Goal: Task Accomplishment & Management: Complete application form

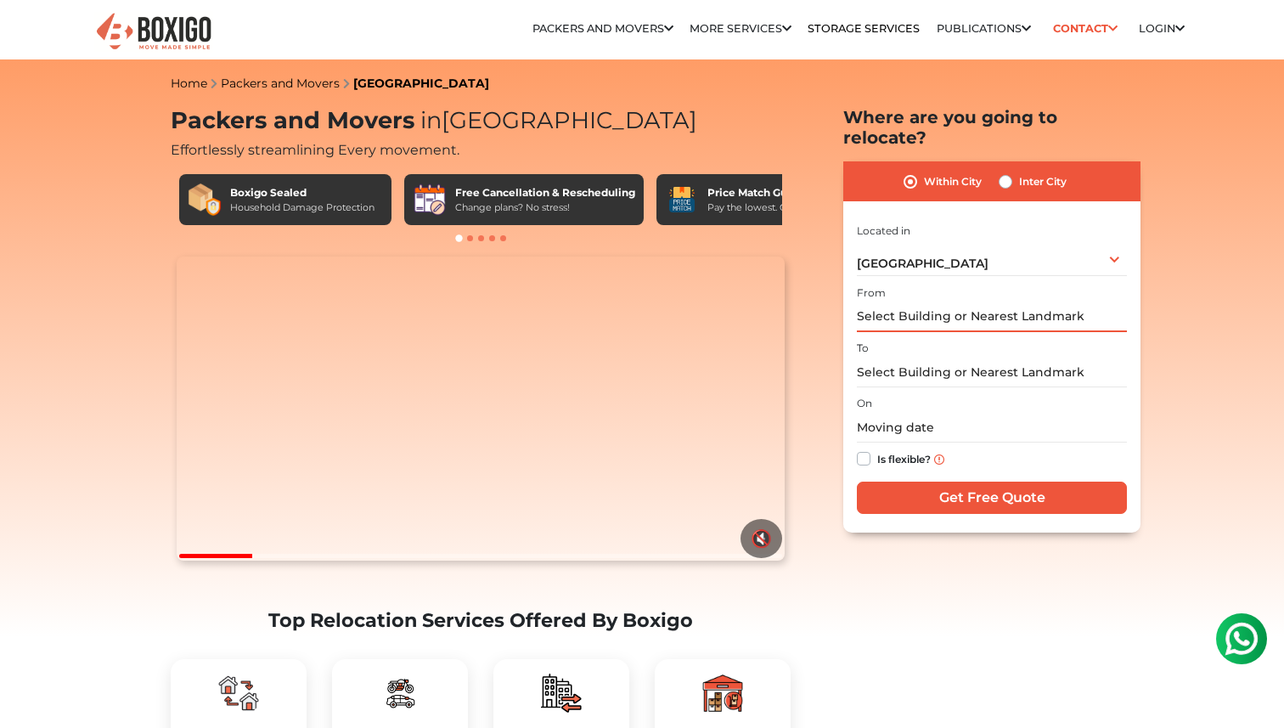
click at [991, 302] on input "text" at bounding box center [992, 317] width 270 height 30
click at [974, 358] on input "text" at bounding box center [992, 373] width 270 height 30
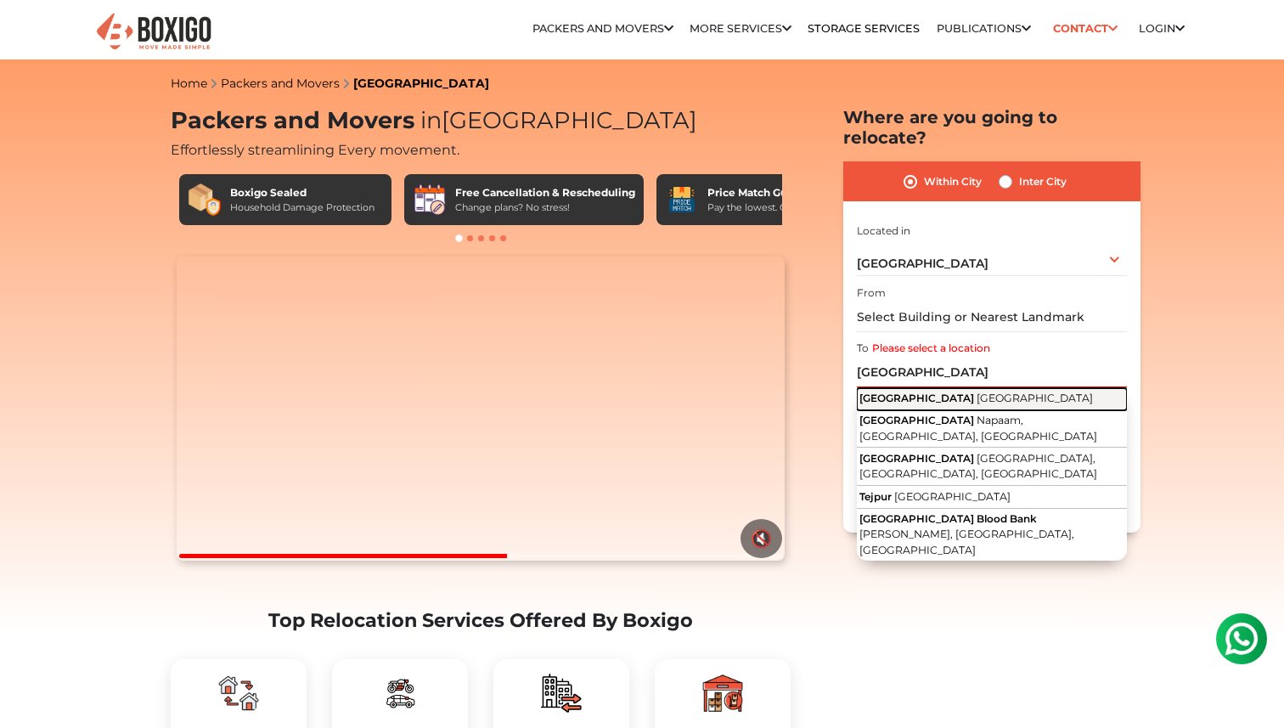
click at [967, 388] on button "[GEOGRAPHIC_DATA] [GEOGRAPHIC_DATA]" at bounding box center [992, 399] width 270 height 22
type input "[GEOGRAPHIC_DATA], [GEOGRAPHIC_DATA]"
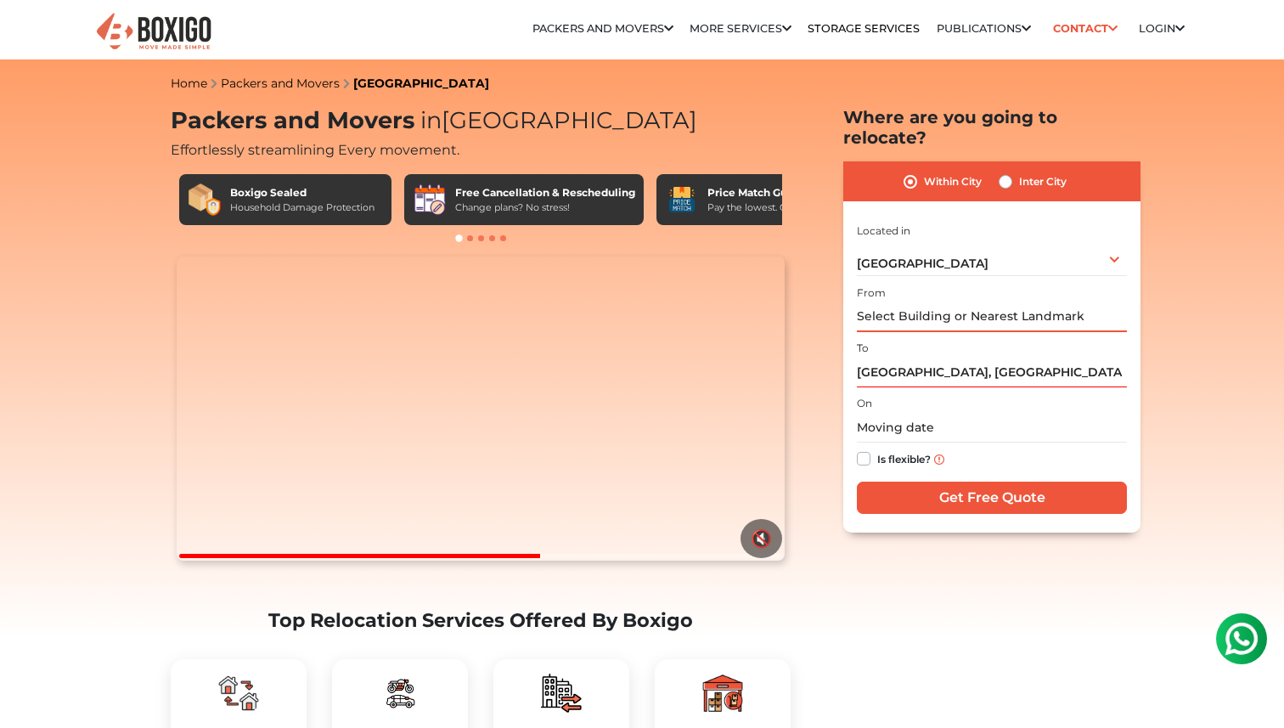
click at [1022, 305] on input "text" at bounding box center [992, 317] width 270 height 30
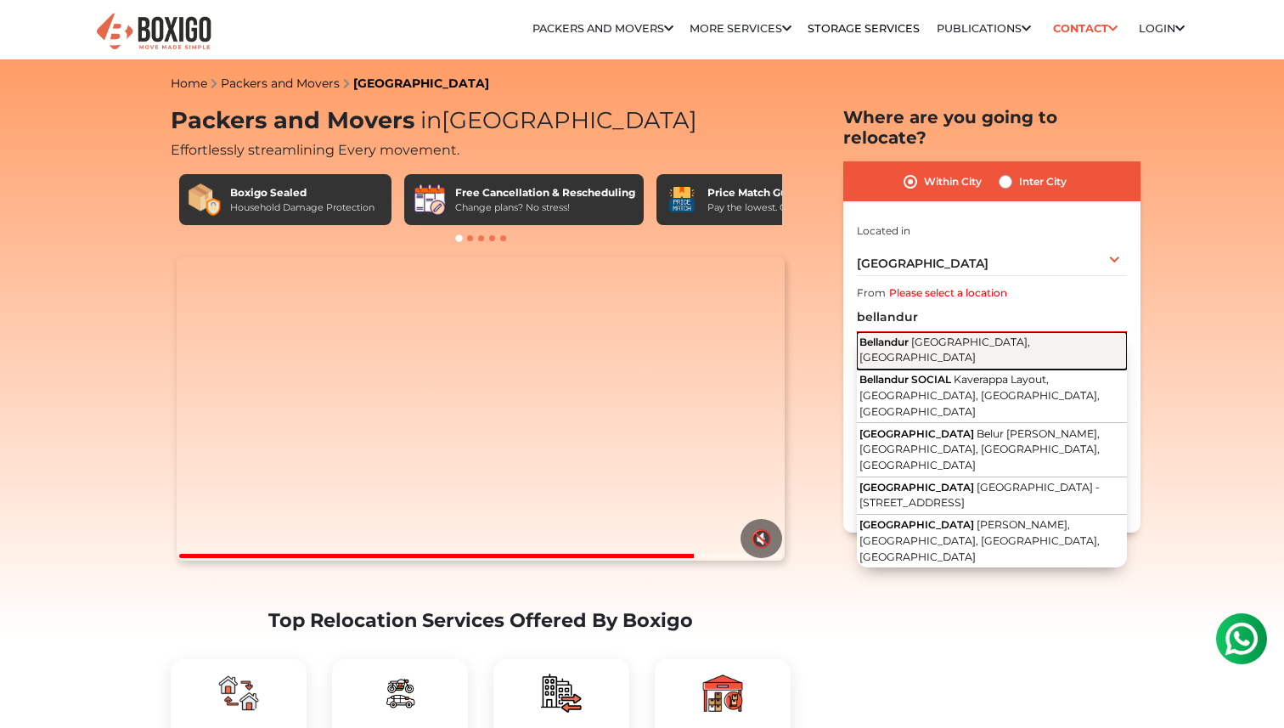
click at [1005, 335] on span "[GEOGRAPHIC_DATA], [GEOGRAPHIC_DATA]" at bounding box center [944, 349] width 171 height 29
type input "[GEOGRAPHIC_DATA], [GEOGRAPHIC_DATA], [GEOGRAPHIC_DATA]"
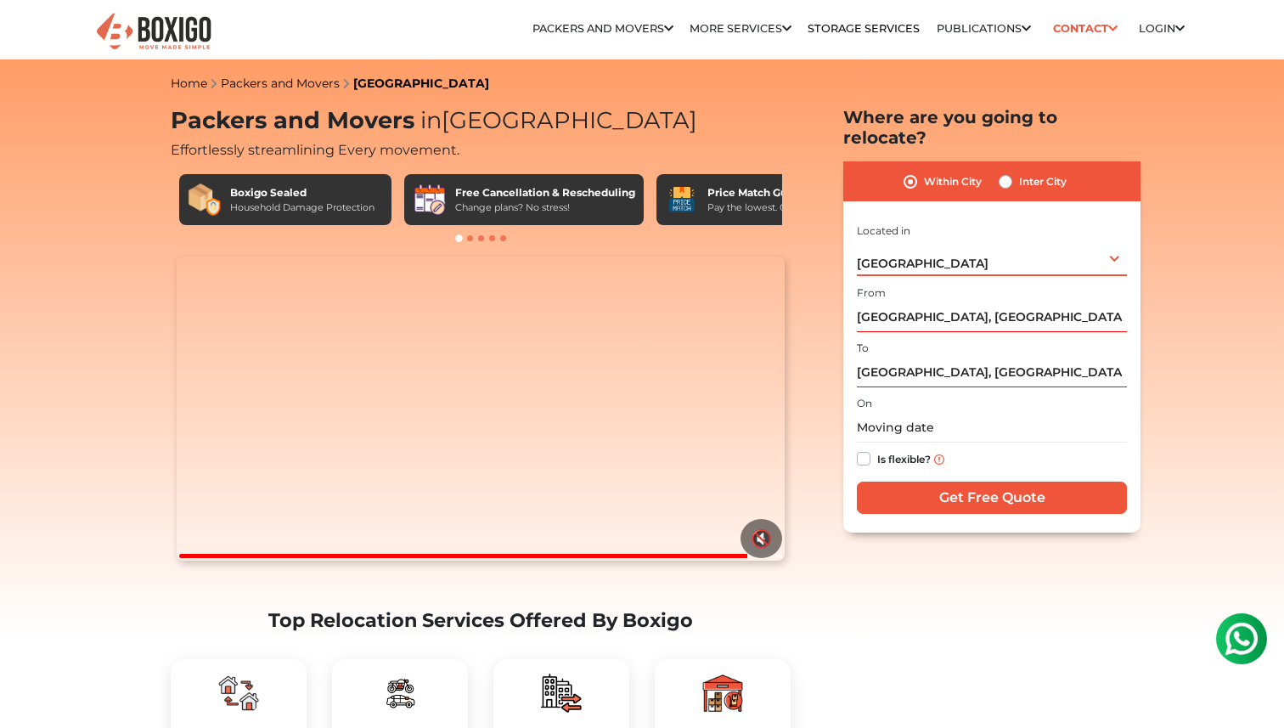
click at [1001, 250] on div "[GEOGRAPHIC_DATA] Select City [GEOGRAPHIC_DATA] [GEOGRAPHIC_DATA] [GEOGRAPHIC_D…" at bounding box center [992, 258] width 270 height 36
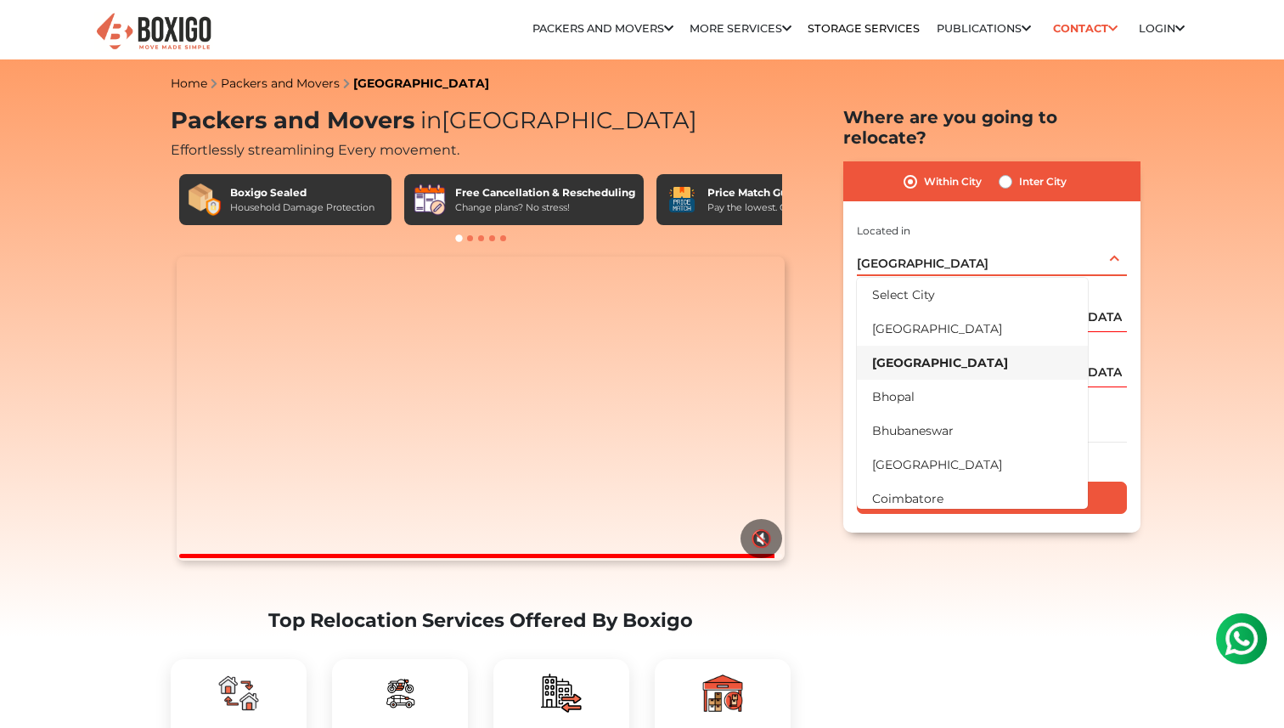
click at [1002, 245] on div "[GEOGRAPHIC_DATA] Select City [GEOGRAPHIC_DATA] [GEOGRAPHIC_DATA] [GEOGRAPHIC_D…" at bounding box center [992, 258] width 270 height 36
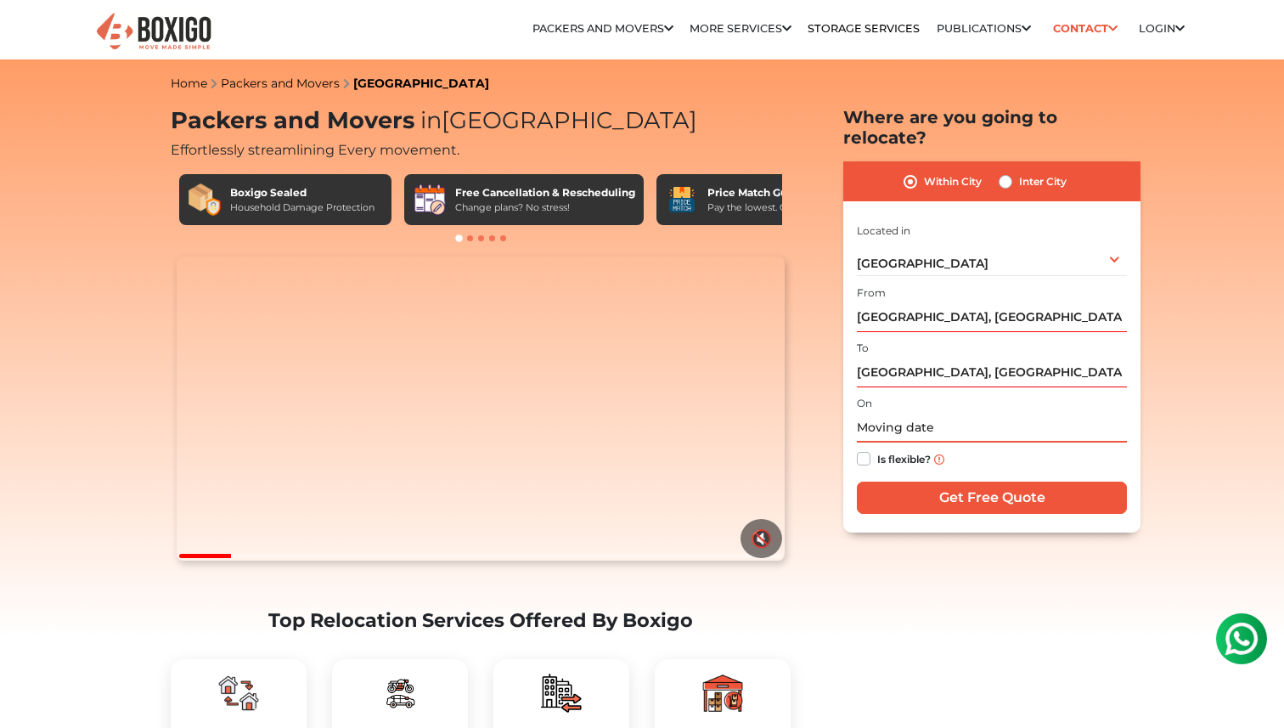
click at [874, 413] on input "text" at bounding box center [992, 428] width 270 height 30
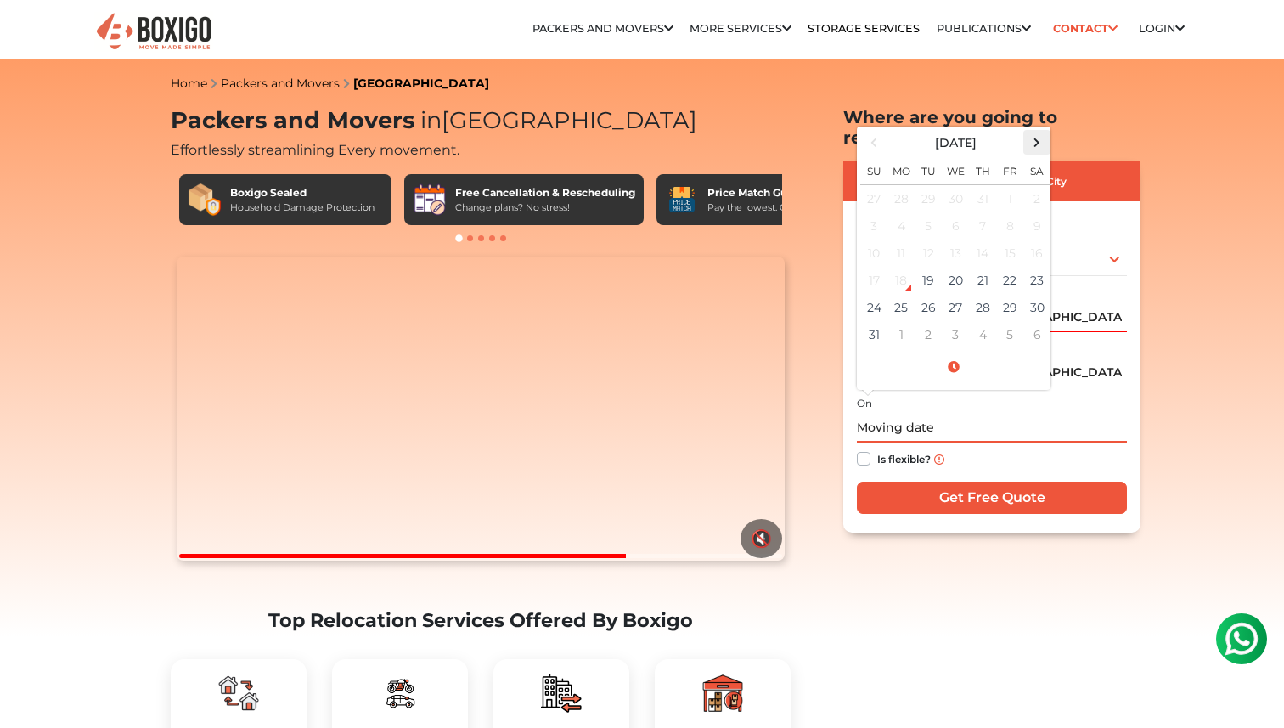
click at [1038, 131] on span at bounding box center [1037, 142] width 23 height 23
click at [953, 212] on td "8" at bounding box center [955, 225] width 27 height 27
type input "[DATE] 12:00 AM"
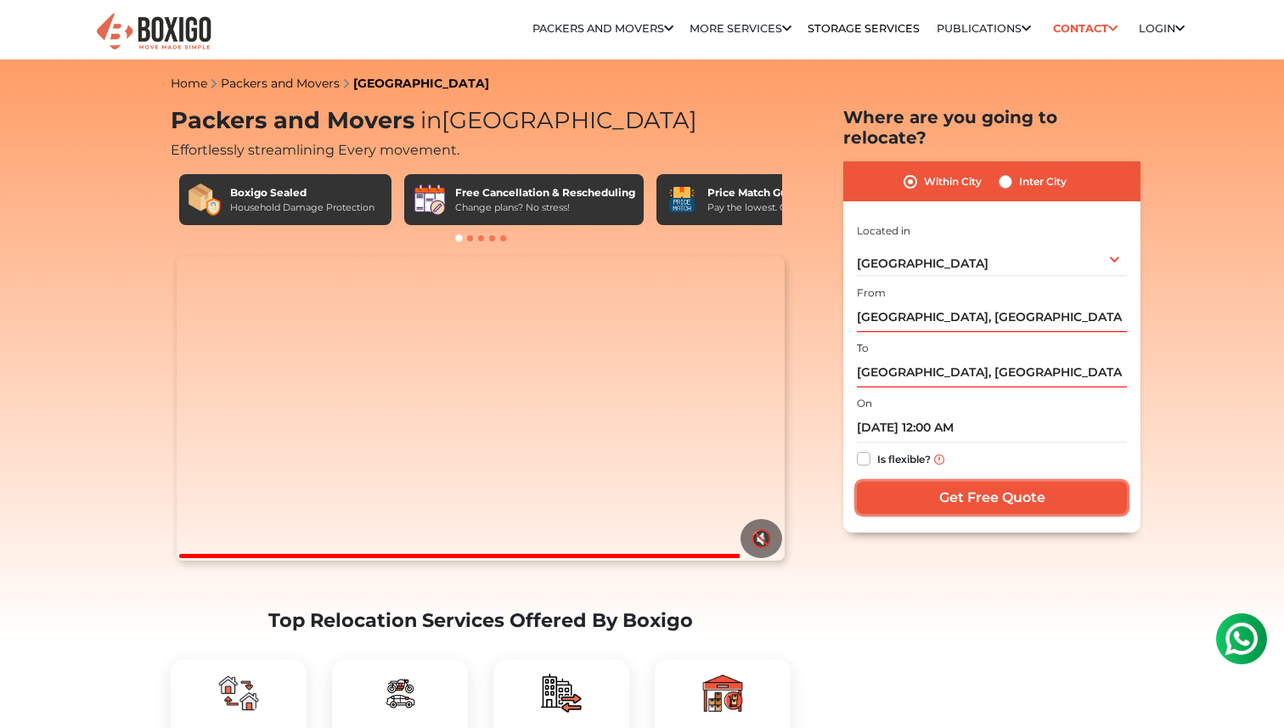
click at [968, 482] on input "Get Free Quote" at bounding box center [992, 498] width 270 height 32
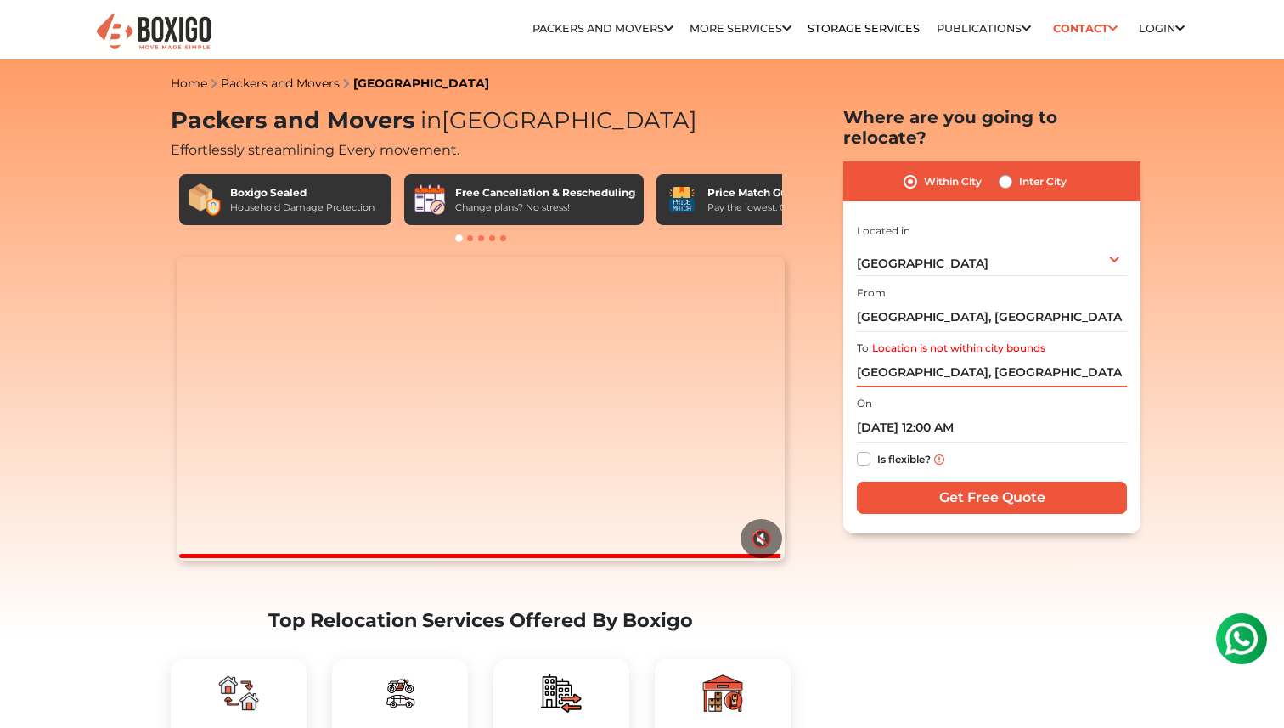
click at [944, 358] on input "[GEOGRAPHIC_DATA], [GEOGRAPHIC_DATA]" at bounding box center [992, 373] width 270 height 30
